Goal: Task Accomplishment & Management: Use online tool/utility

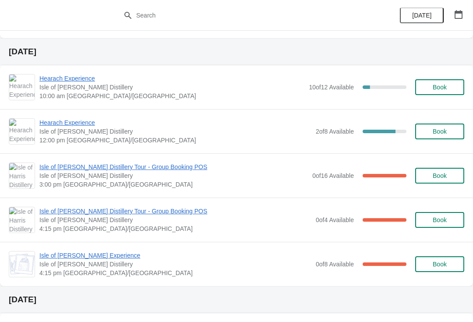
scroll to position [379, 0]
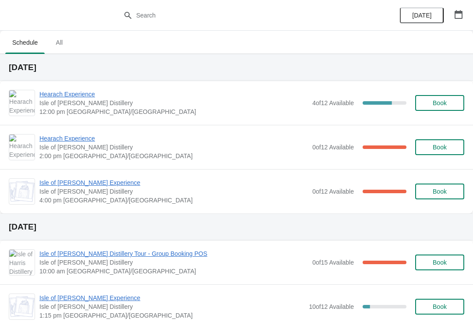
click at [77, 137] on span "Hearach Experience" at bounding box center [173, 138] width 269 height 9
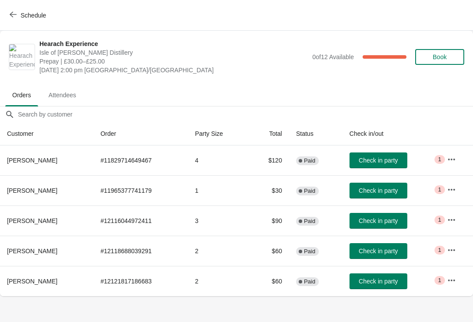
click at [15, 18] on span "button" at bounding box center [13, 15] width 7 height 8
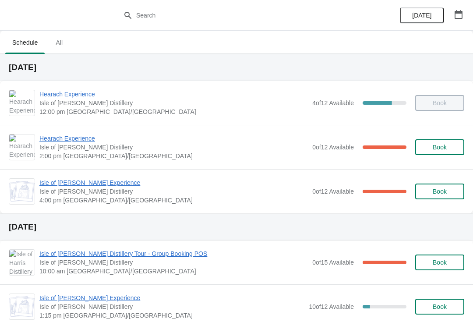
click at [83, 138] on span "Hearach Experience" at bounding box center [173, 138] width 269 height 9
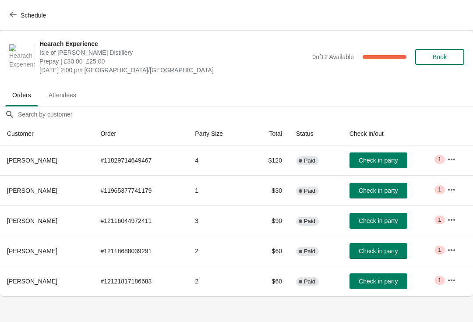
click at [378, 188] on span "Check in party" at bounding box center [378, 190] width 39 height 7
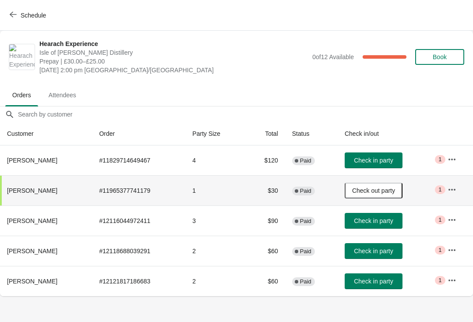
click at [10, 17] on icon "button" at bounding box center [13, 14] width 7 height 7
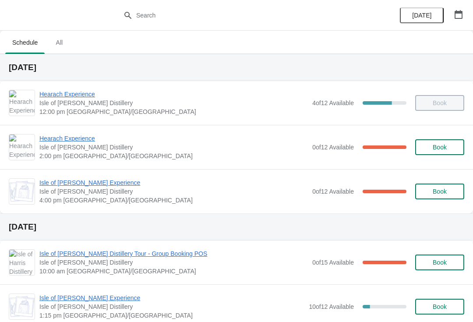
click at [71, 137] on span "Hearach Experience" at bounding box center [173, 138] width 269 height 9
click at [66, 140] on span "Hearach Experience" at bounding box center [173, 138] width 269 height 9
click at [77, 141] on span "Hearach Experience" at bounding box center [173, 138] width 269 height 9
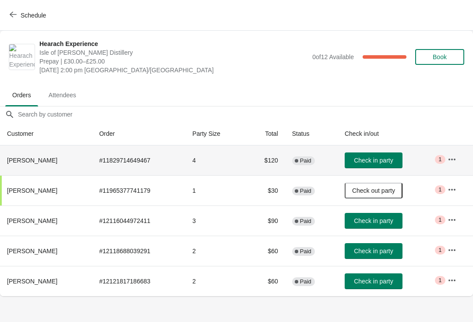
click at [371, 160] on span "Check in party" at bounding box center [373, 160] width 39 height 7
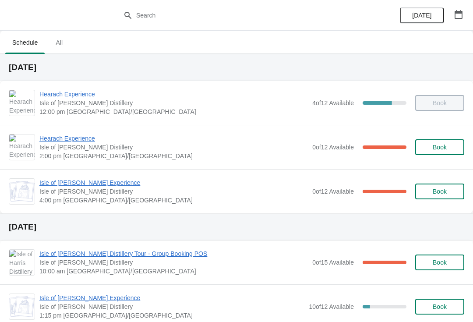
click at [77, 136] on span "Hearach Experience" at bounding box center [173, 138] width 269 height 9
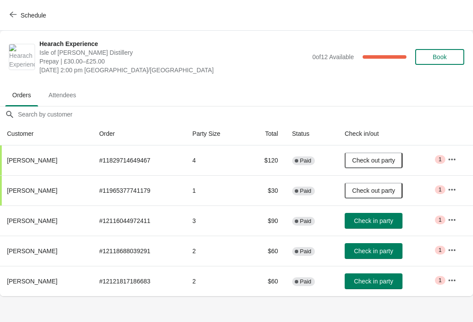
click at [370, 254] on span "Check in party" at bounding box center [373, 251] width 39 height 7
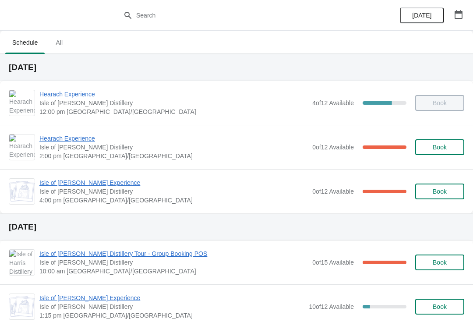
click at [84, 137] on span "Hearach Experience" at bounding box center [173, 138] width 269 height 9
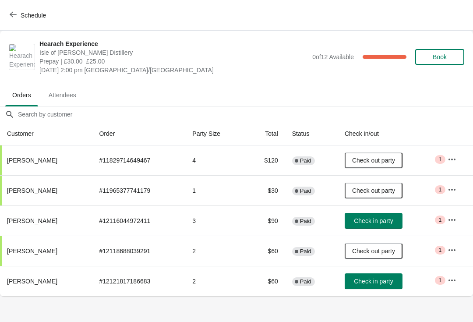
click at [366, 287] on button "Check in party" at bounding box center [374, 281] width 58 height 16
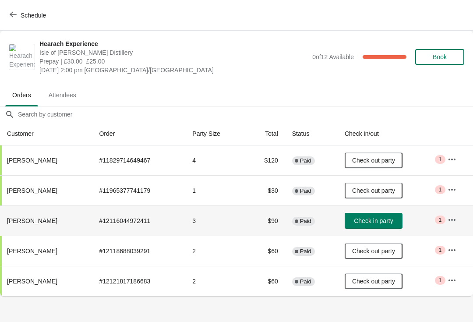
click at [372, 218] on span "Check in party" at bounding box center [373, 220] width 39 height 7
